Goal: Task Accomplishment & Management: Manage account settings

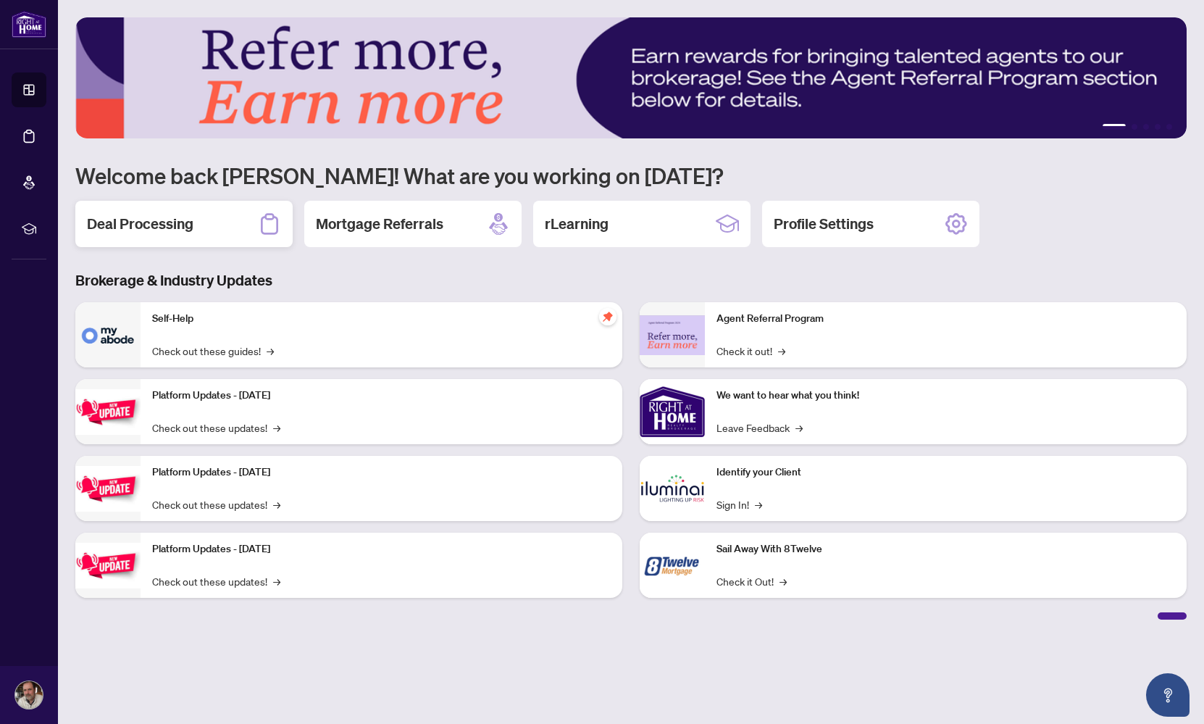
click at [117, 232] on h2 "Deal Processing" at bounding box center [140, 224] width 106 height 20
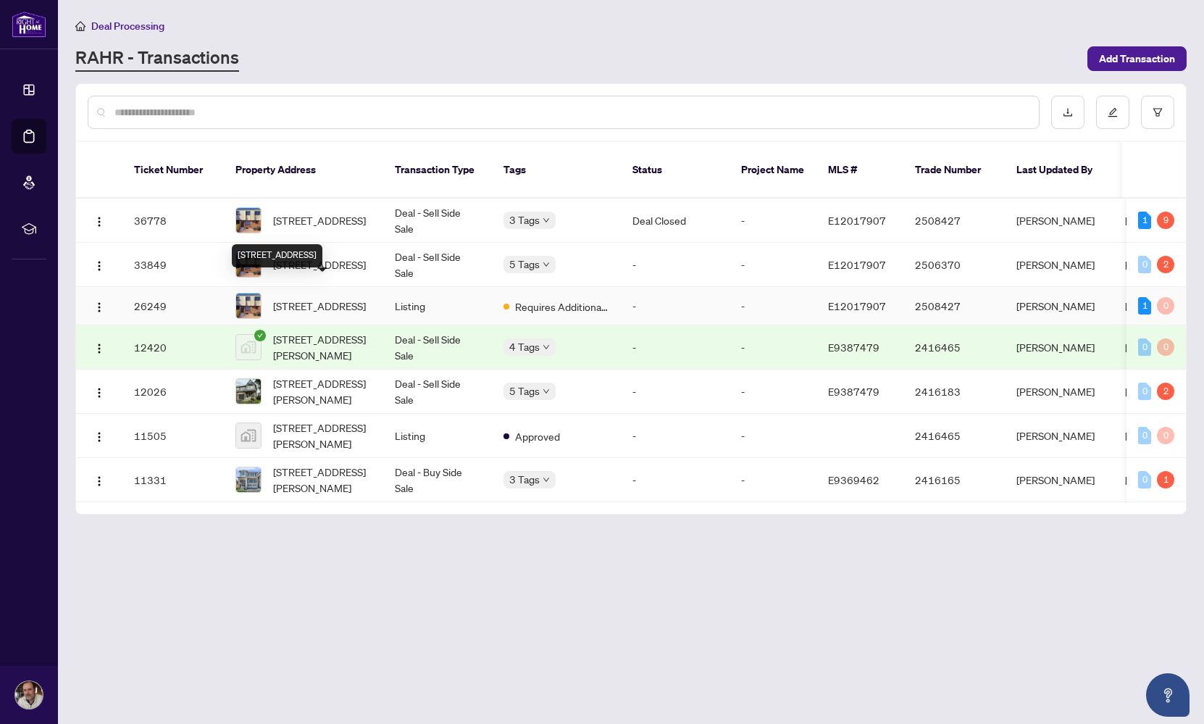
click at [324, 298] on span "[STREET_ADDRESS]" at bounding box center [319, 306] width 93 height 16
click at [318, 212] on span "[STREET_ADDRESS]" at bounding box center [319, 220] width 93 height 16
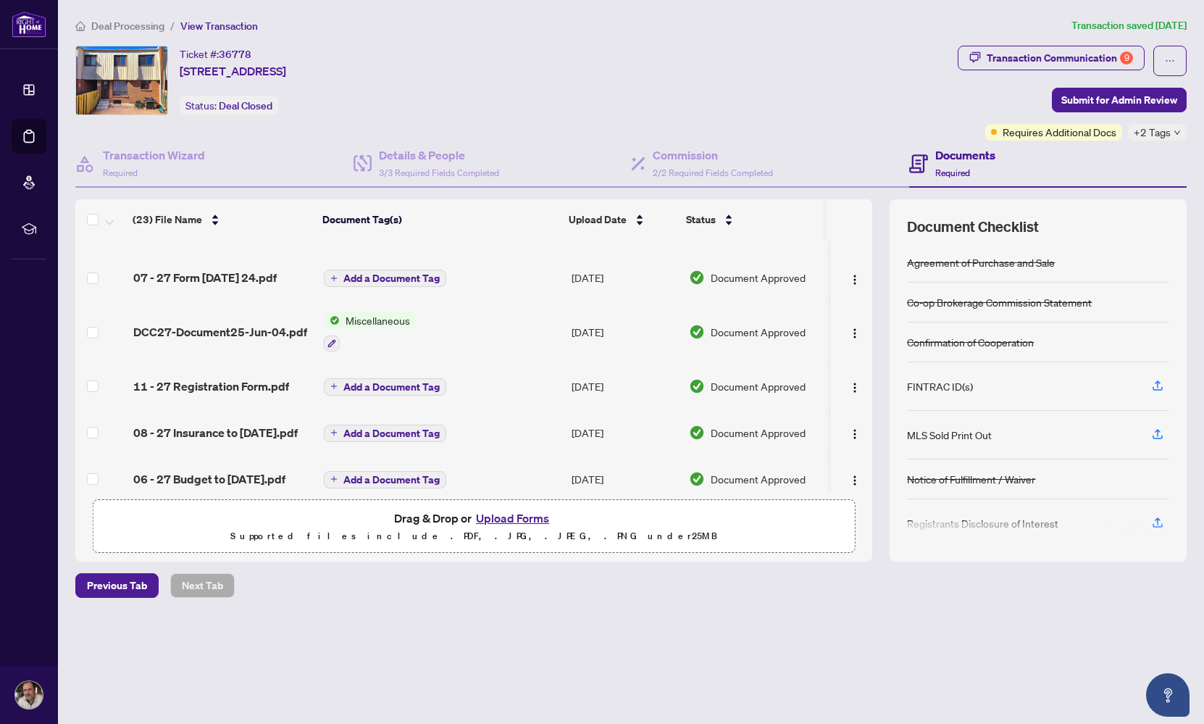
scroll to position [440, 0]
click at [207, 330] on span "DCC27-Document25-Jun-04.pdf" at bounding box center [220, 332] width 174 height 17
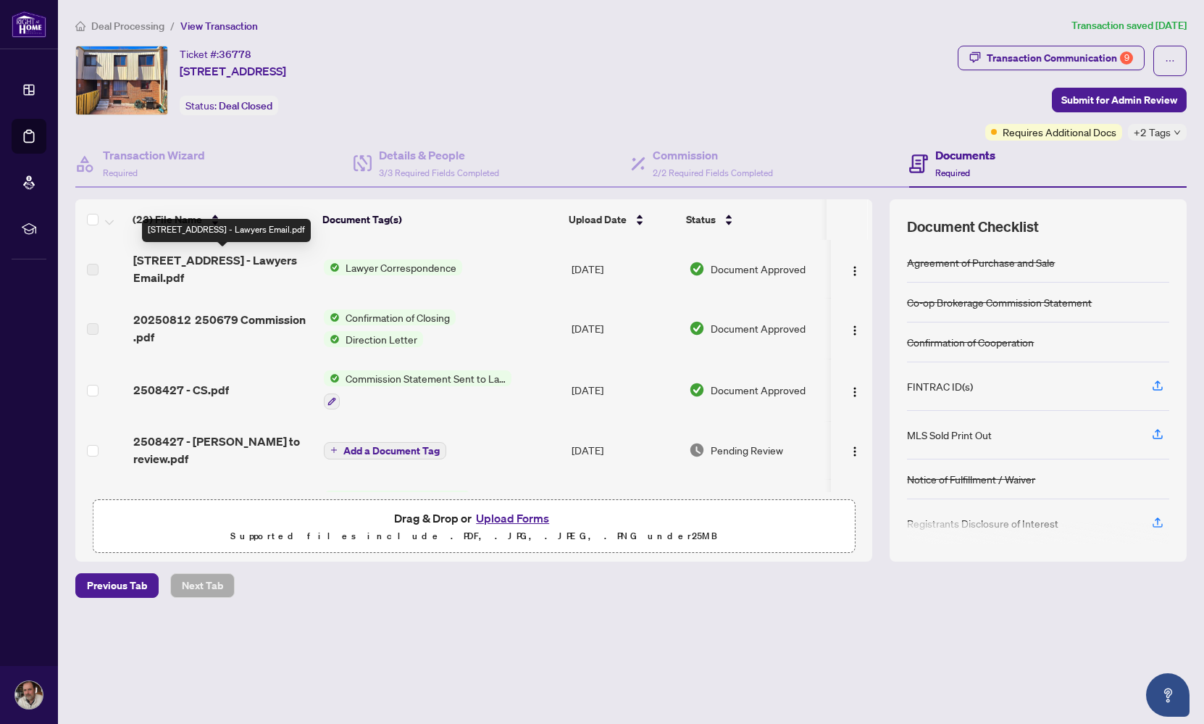
click at [236, 274] on span "[STREET_ADDRESS] - Lawyers Email.pdf" at bounding box center [222, 268] width 179 height 35
click at [366, 264] on span "Lawyer Correspondence" at bounding box center [401, 267] width 122 height 16
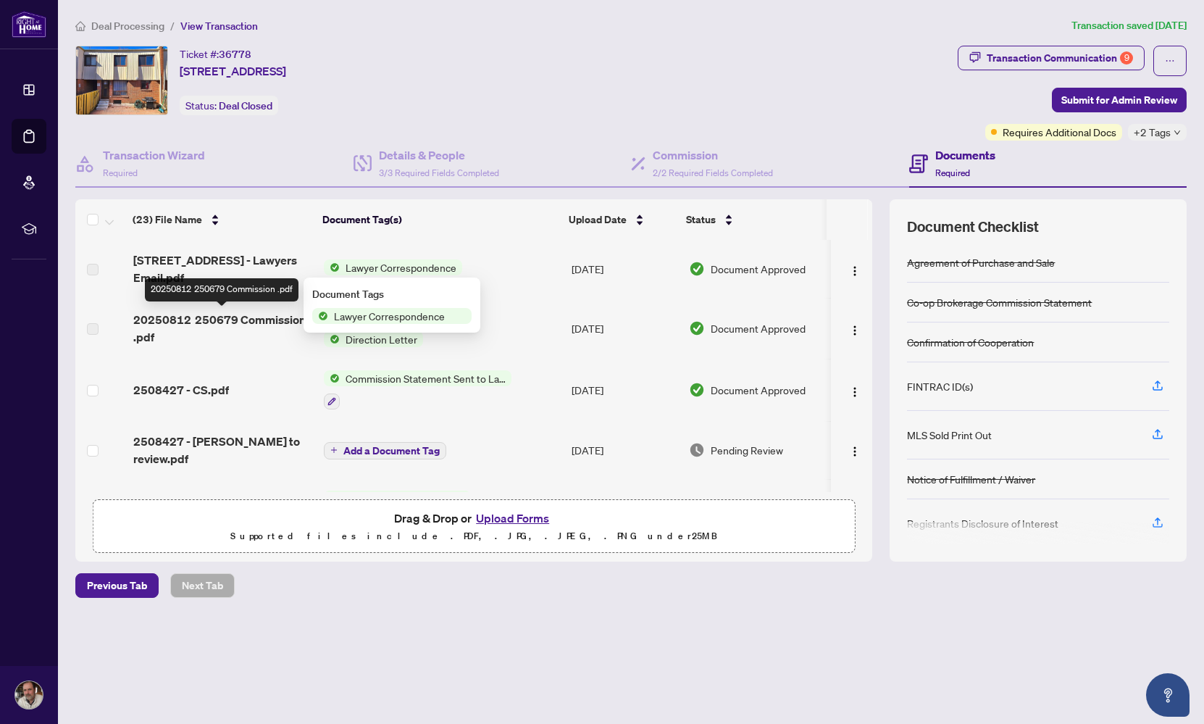
click at [223, 322] on span "20250812 250679 Commission .pdf" at bounding box center [222, 328] width 179 height 35
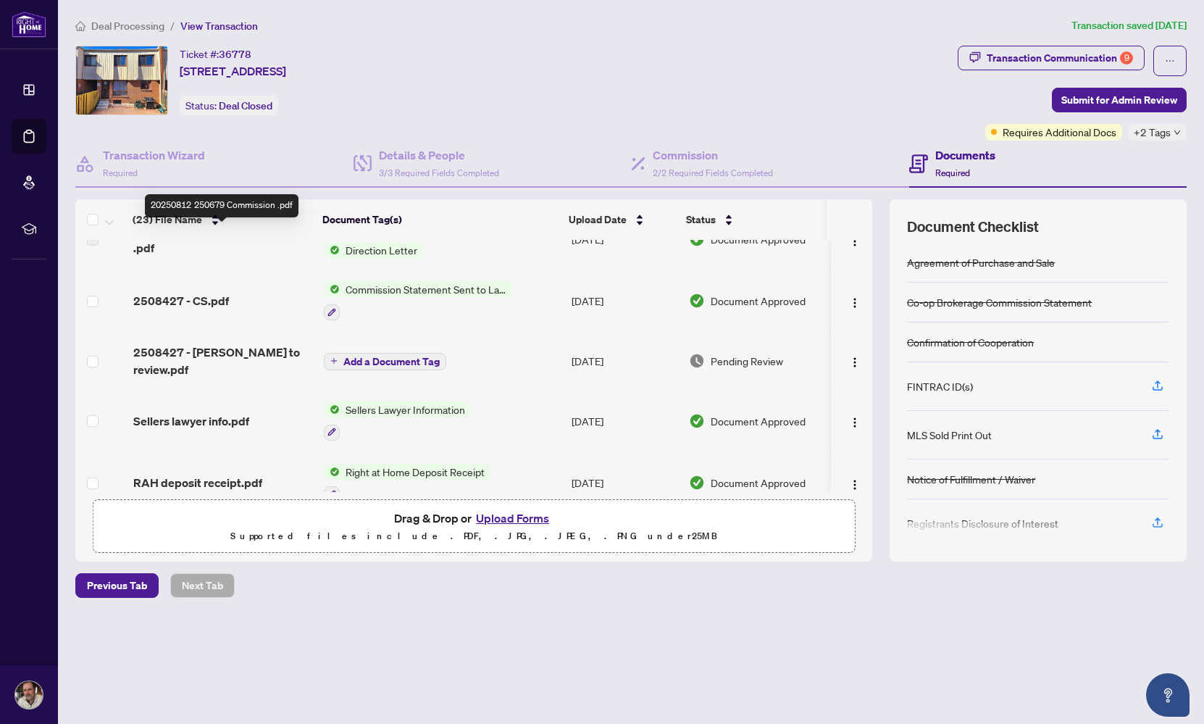
scroll to position [91, 0]
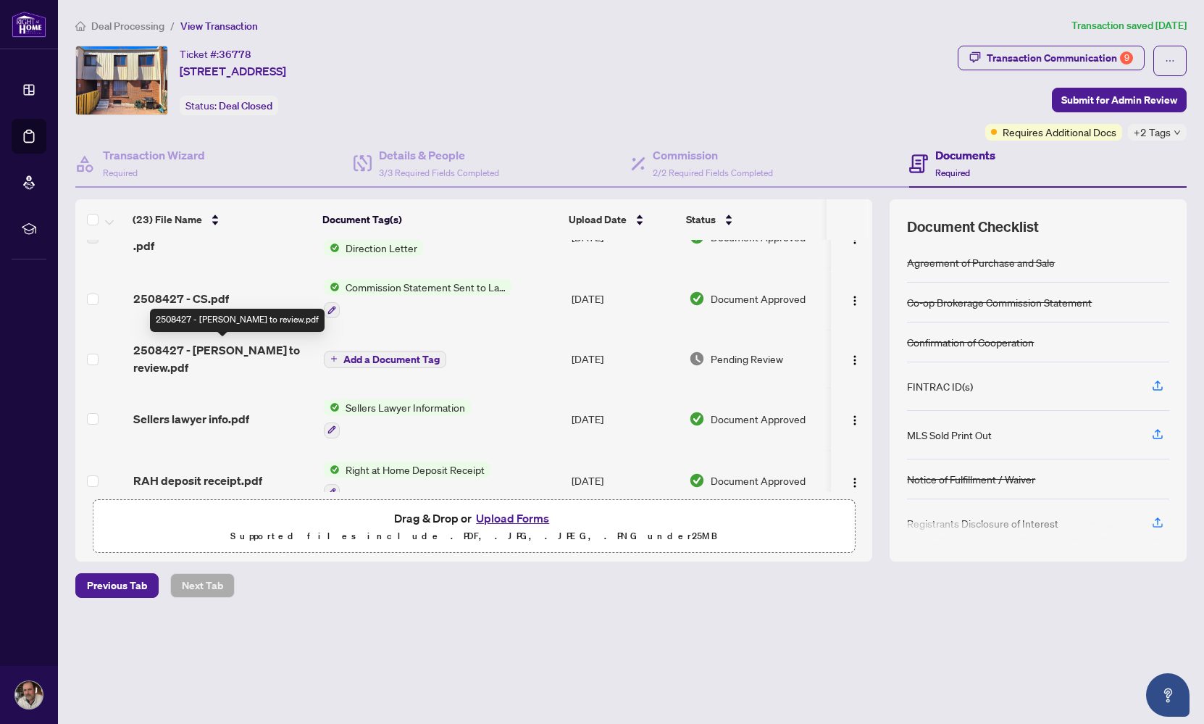
click at [216, 350] on span "2508427 - [PERSON_NAME] to review.pdf" at bounding box center [222, 358] width 179 height 35
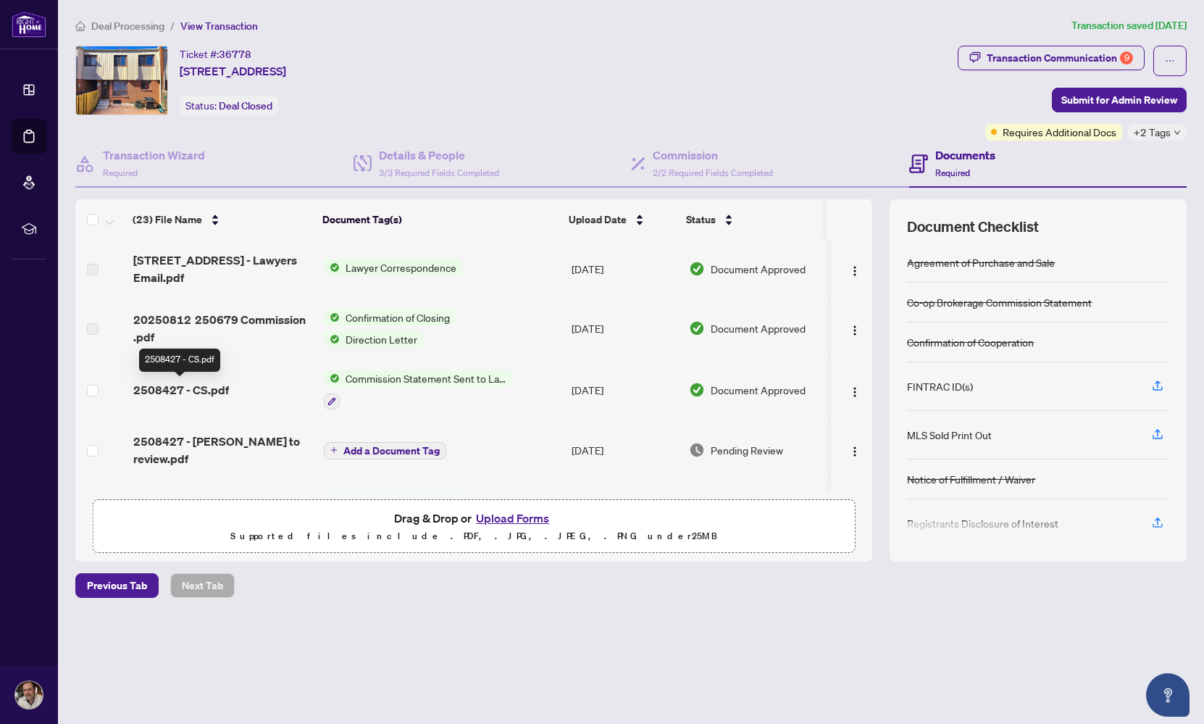
click at [195, 390] on span "2508427 - CS.pdf" at bounding box center [181, 389] width 96 height 17
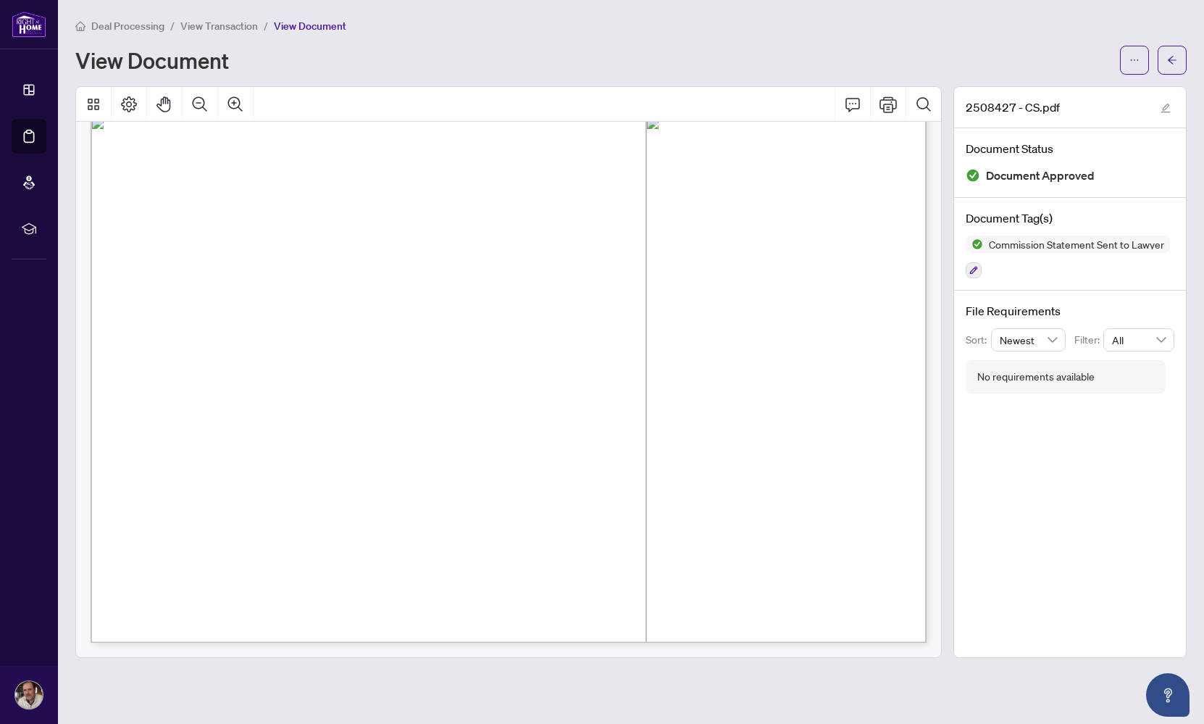
scroll to position [575, 0]
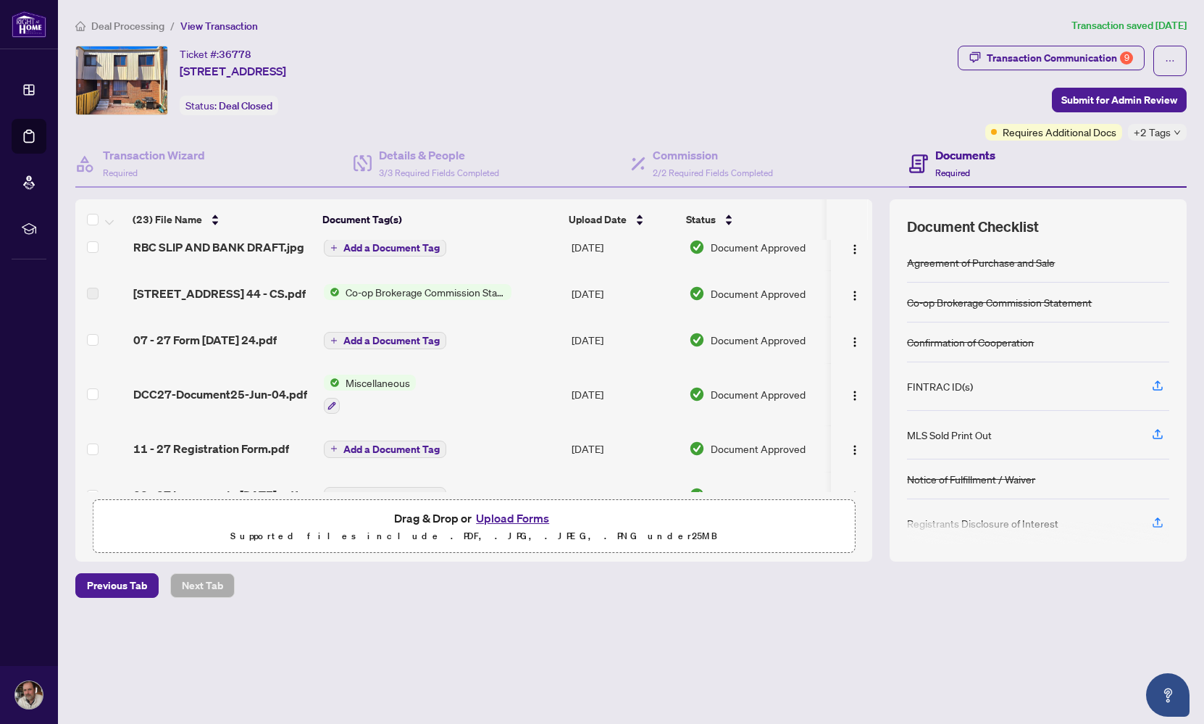
scroll to position [381, 0]
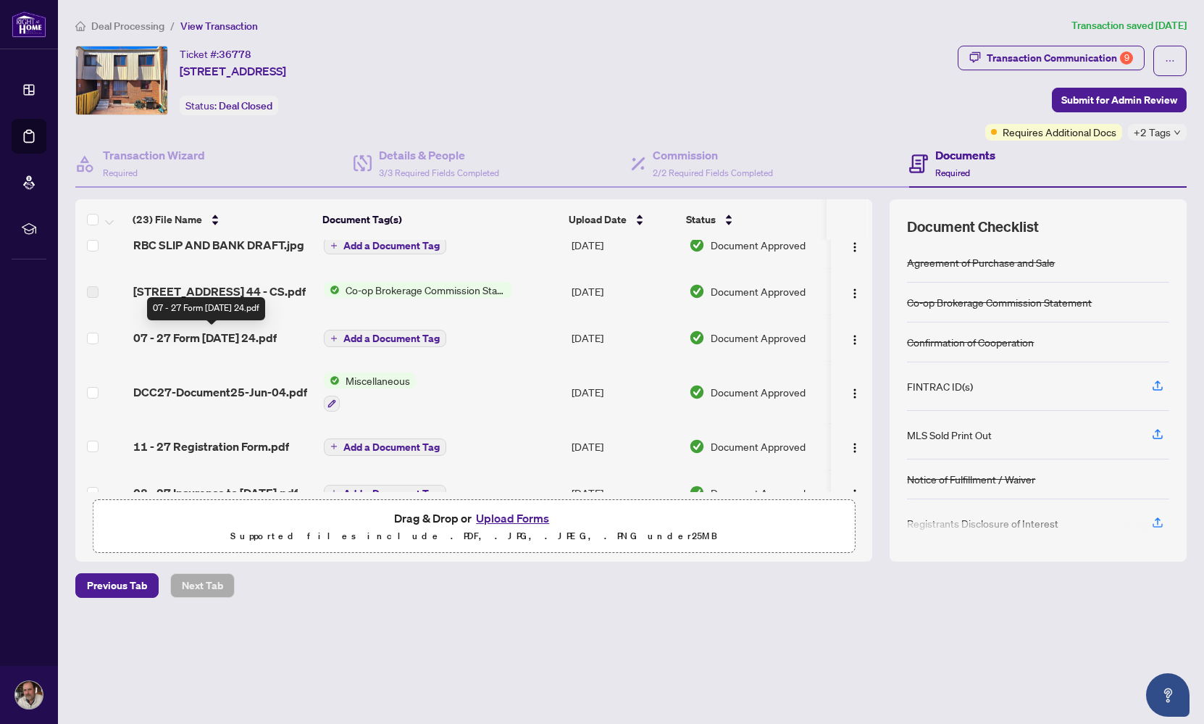
click at [206, 337] on span "07 - 27 Form [DATE] 24.pdf" at bounding box center [204, 337] width 143 height 17
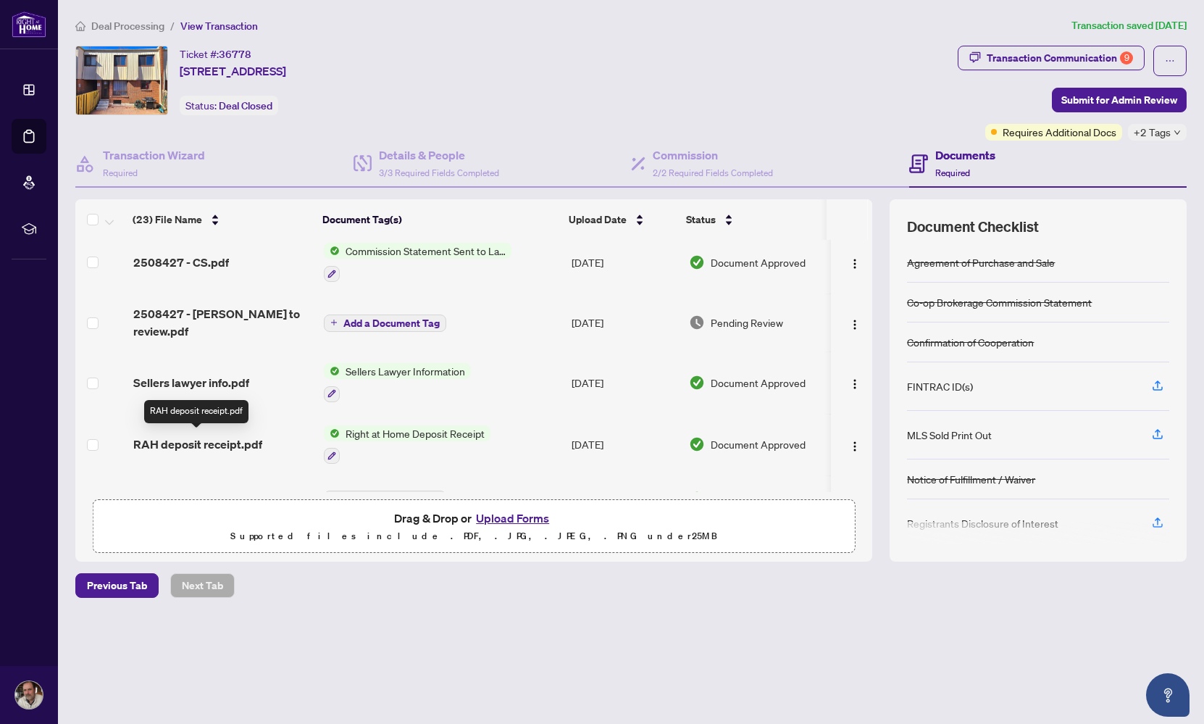
scroll to position [125, 0]
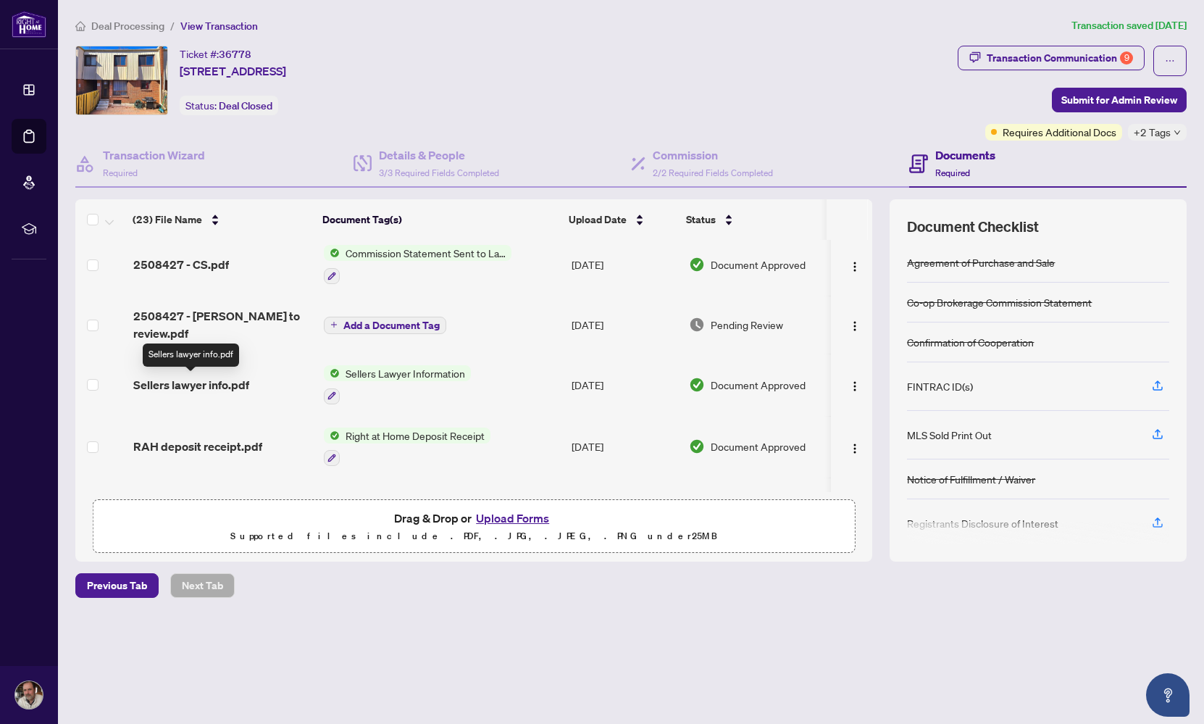
click at [197, 382] on span "Sellers lawyer info.pdf" at bounding box center [191, 384] width 116 height 17
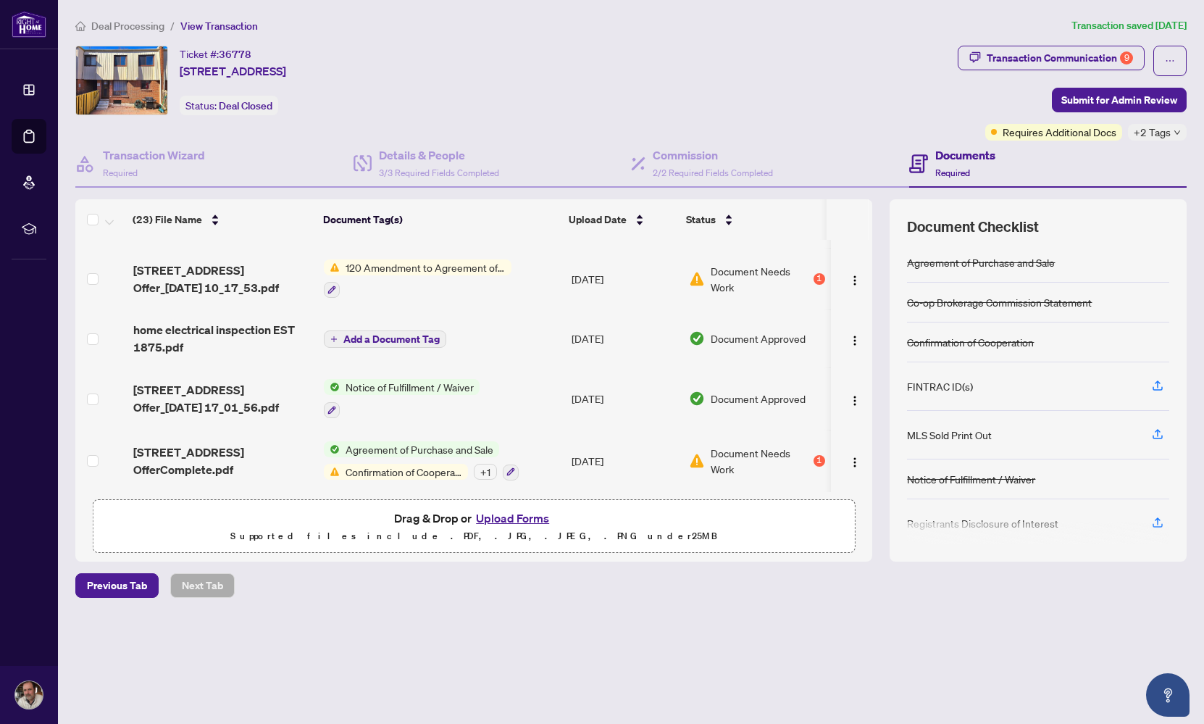
scroll to position [1039, 0]
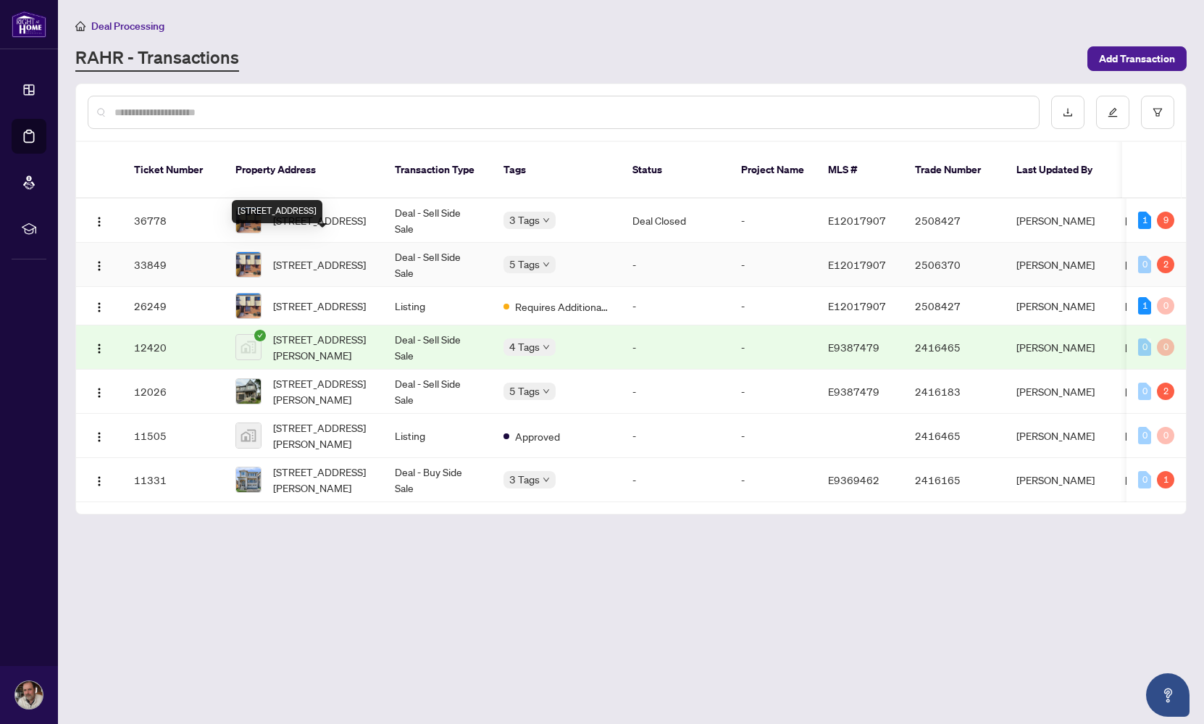
click at [295, 256] on span "[STREET_ADDRESS]" at bounding box center [319, 264] width 93 height 16
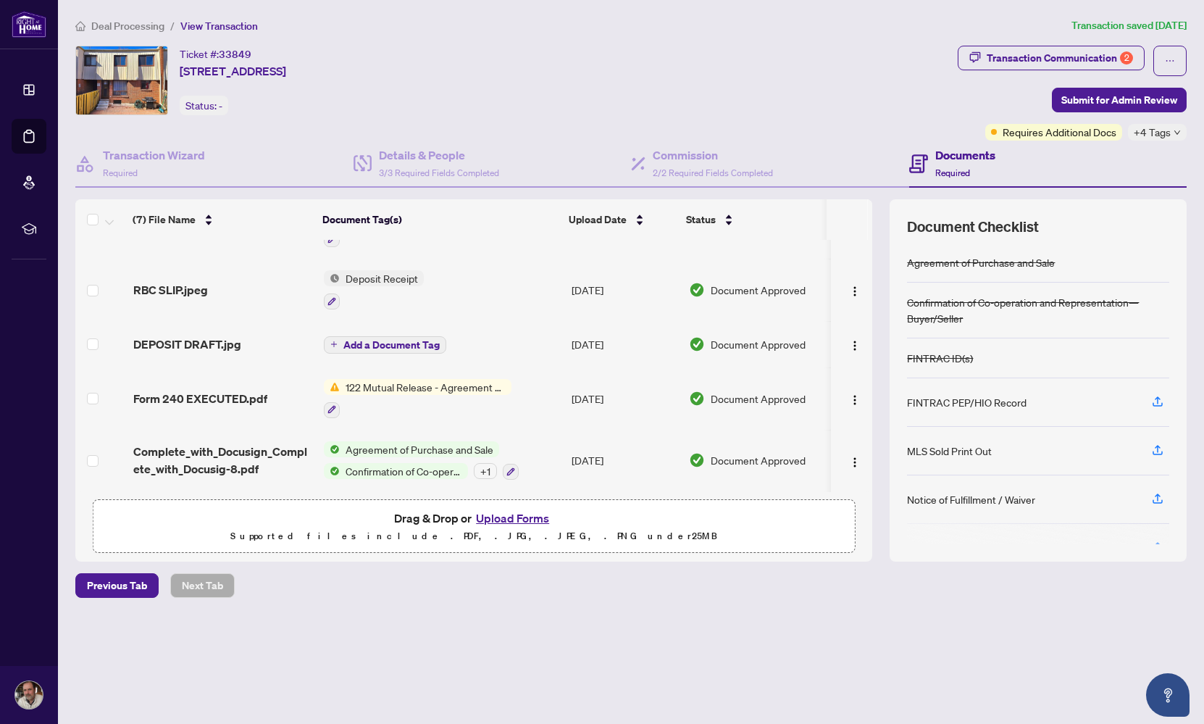
scroll to position [173, 0]
click at [199, 390] on span "Form 240 EXECUTED.pdf" at bounding box center [200, 398] width 134 height 17
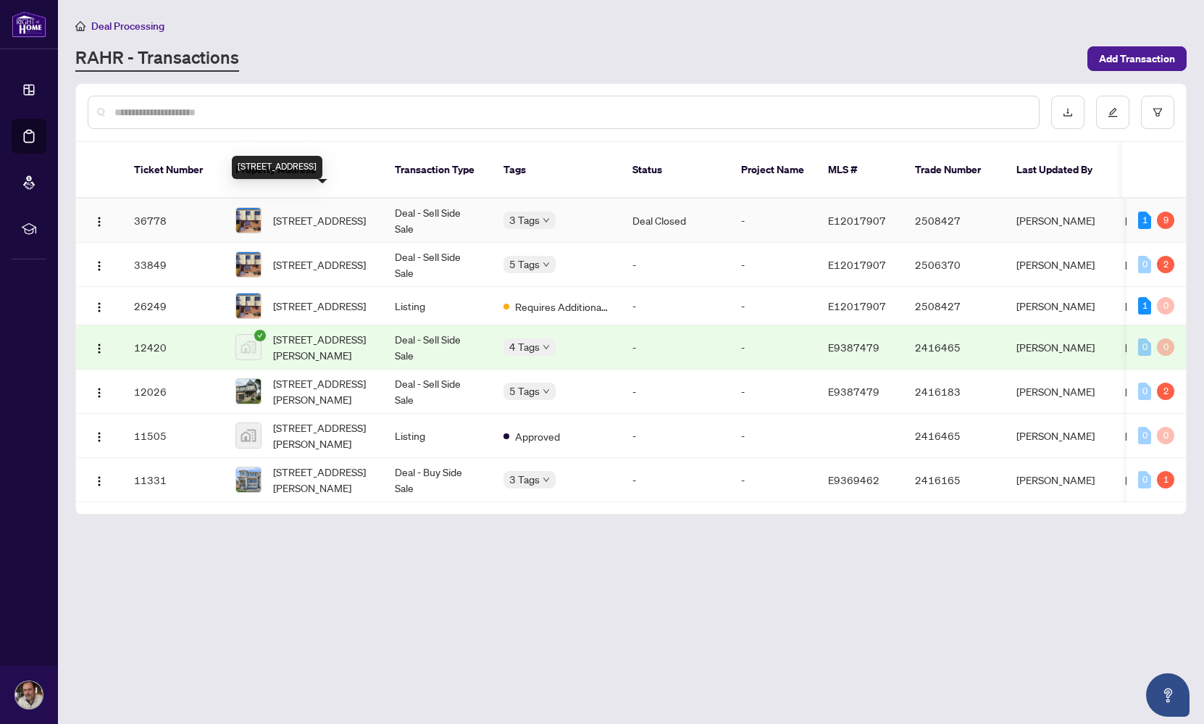
click at [310, 212] on span "[STREET_ADDRESS]" at bounding box center [319, 220] width 93 height 16
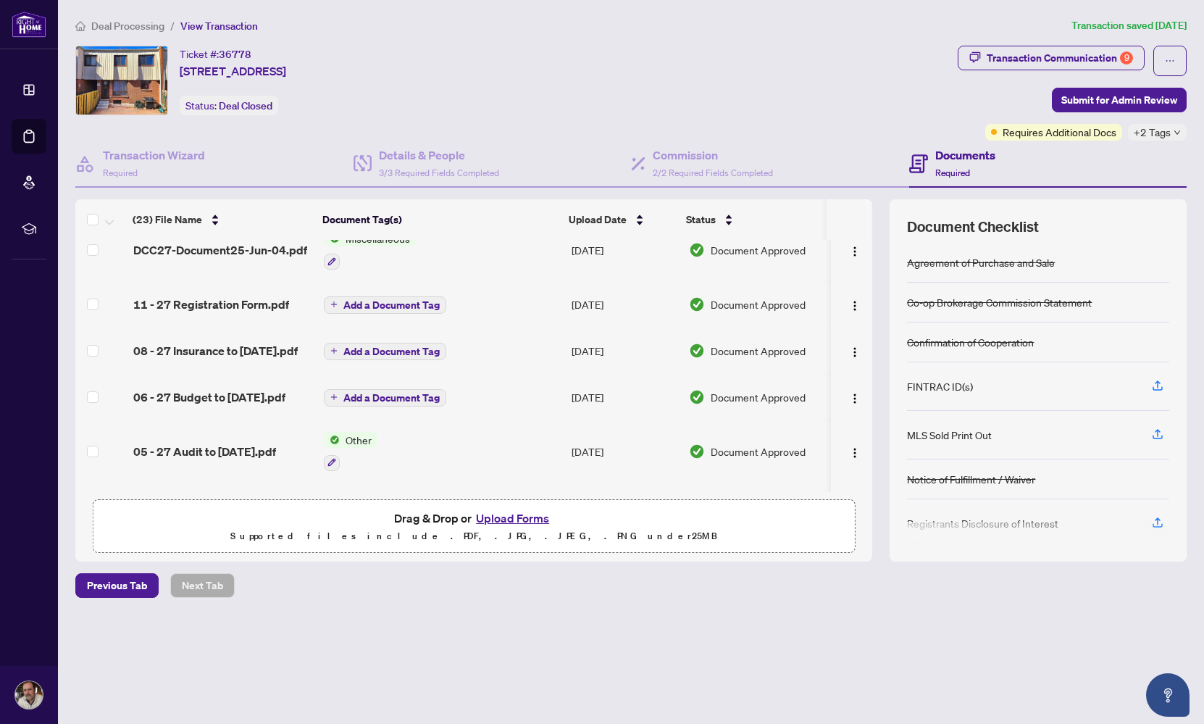
scroll to position [524, 0]
click at [229, 251] on span "DCC27-Document25-Jun-04.pdf" at bounding box center [220, 248] width 174 height 17
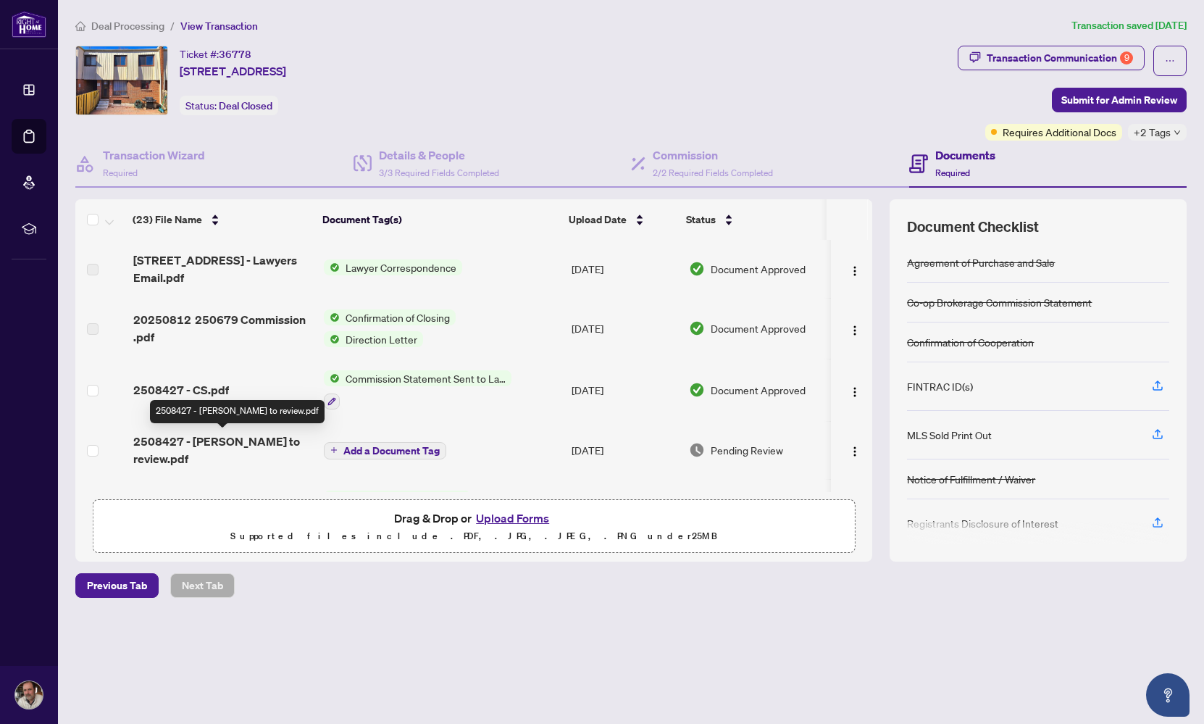
click at [194, 440] on span "2508427 - [PERSON_NAME] to review.pdf" at bounding box center [222, 449] width 179 height 35
